Goal: Check status: Check status

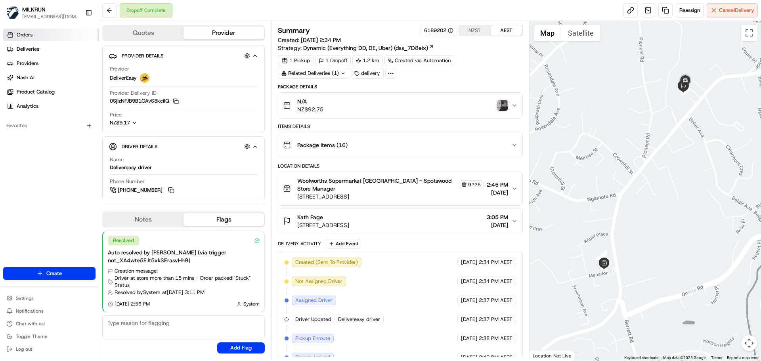
click at [30, 38] on span "Orders" at bounding box center [25, 34] width 16 height 7
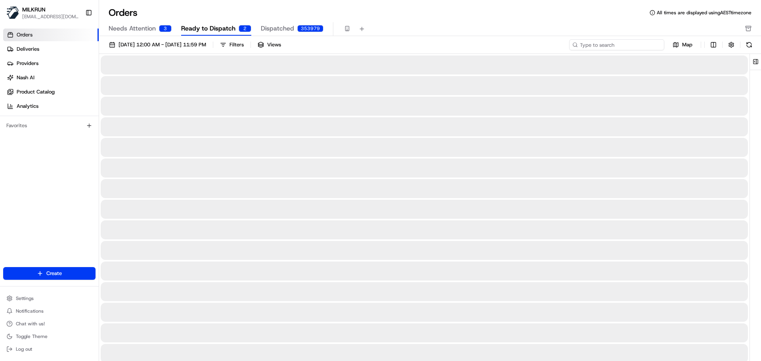
click at [610, 46] on input at bounding box center [616, 44] width 95 height 11
paste input "06e0414e-e6cb-4142-b4e9-9575f5f9d713"
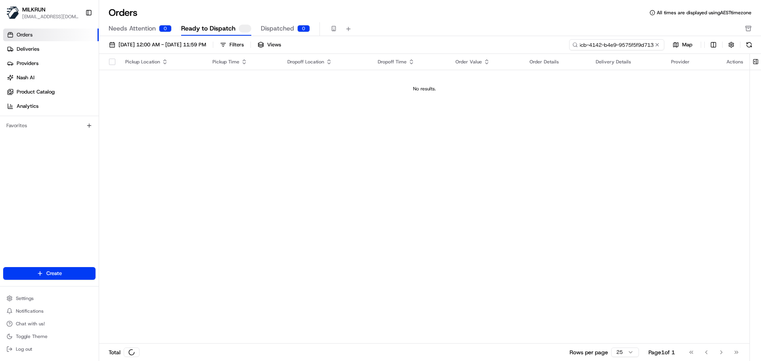
type input "06e0414e-e6cb-4142-b4e9-9575f5f9d713"
click at [610, 45] on input "06e0414e-e6cb-4142-b4e9-9575f5f9d713" at bounding box center [616, 44] width 95 height 11
click at [28, 48] on span "Deliveries" at bounding box center [28, 49] width 23 height 7
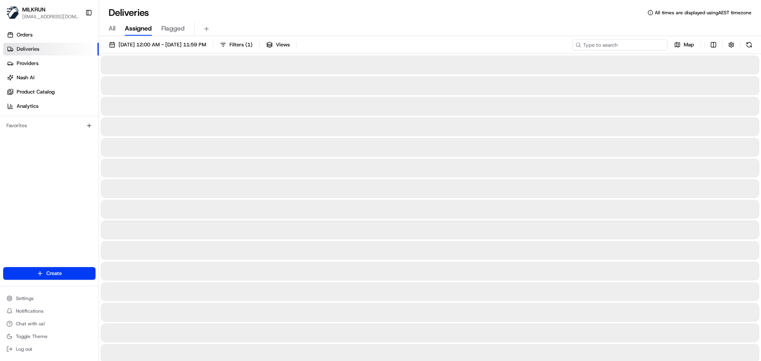
click at [608, 45] on input at bounding box center [619, 44] width 95 height 11
paste input "06e0414e-e6cb-4142-b4e9-9575f5f9d713"
type input "06e0414e-e6cb-4142-b4e9-9575f5f9d713"
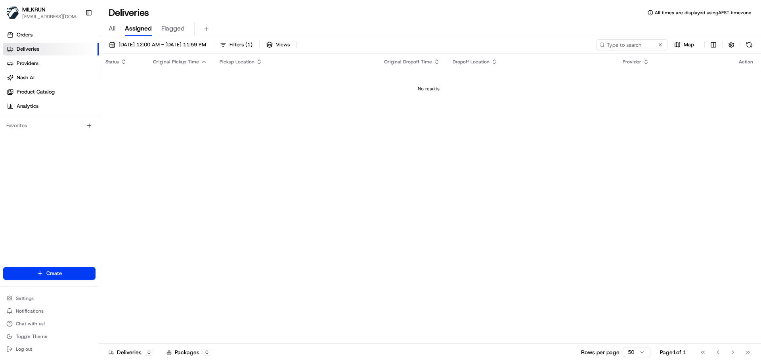
click at [112, 27] on span "All" at bounding box center [112, 29] width 7 height 10
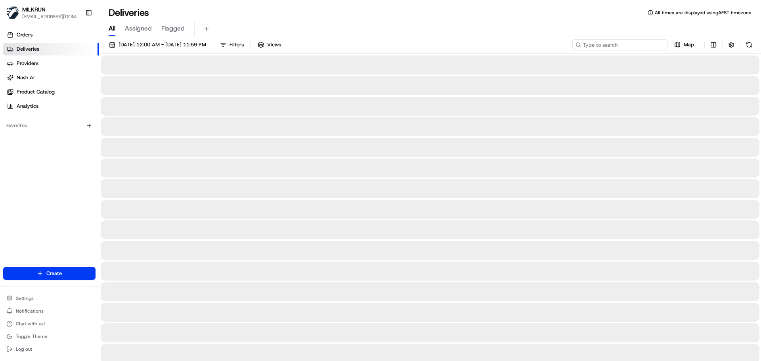
click at [610, 43] on input at bounding box center [619, 44] width 95 height 11
paste input "06e0414e-e6cb-4142-b4e9-9575f5f9d713"
type input "06e0414e-e6cb-4142-b4e9-9575f5f9d713"
